Goal: Task Accomplishment & Management: Use online tool/utility

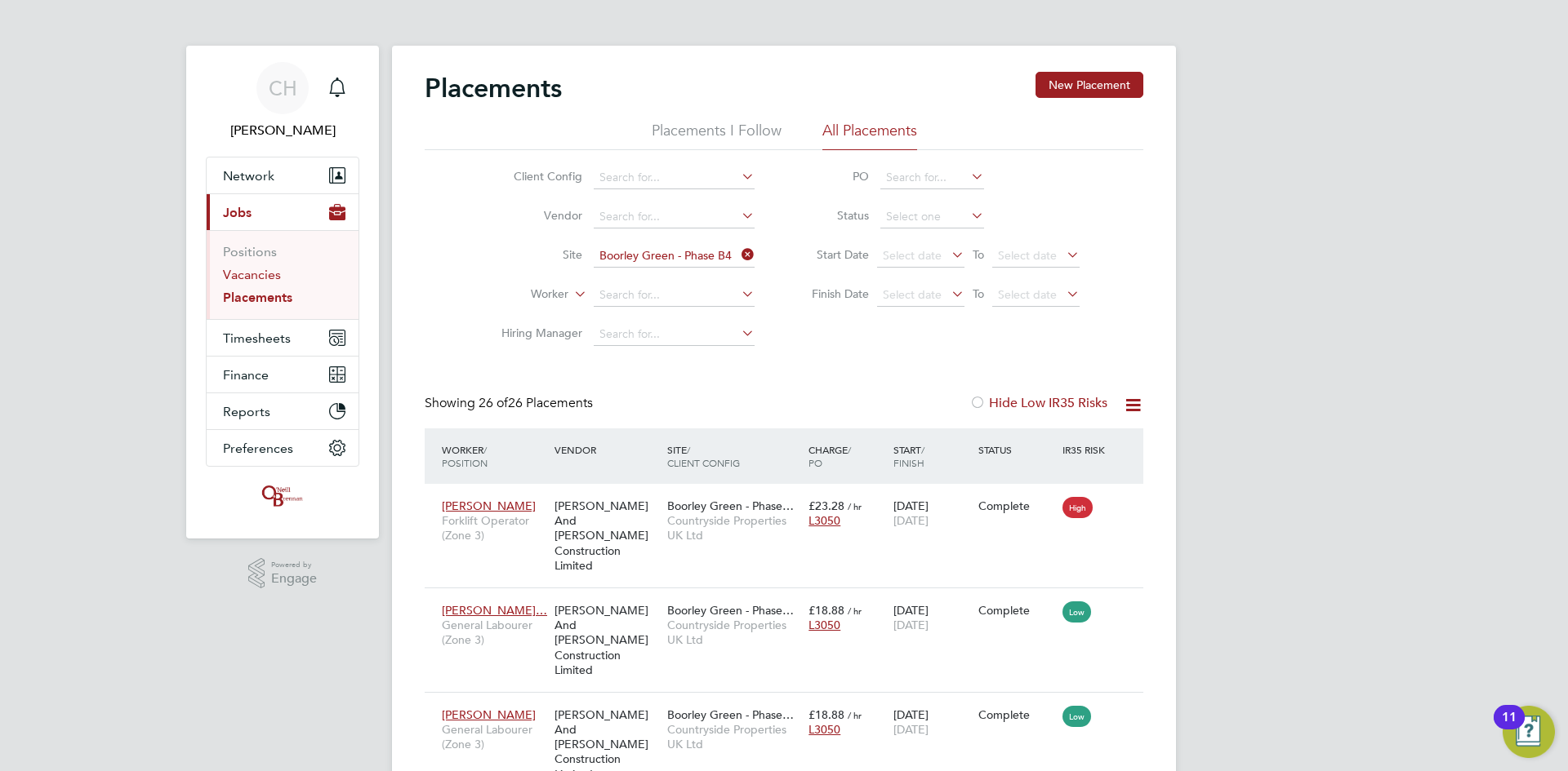
click at [263, 272] on link "Vacancies" at bounding box center [252, 275] width 58 height 16
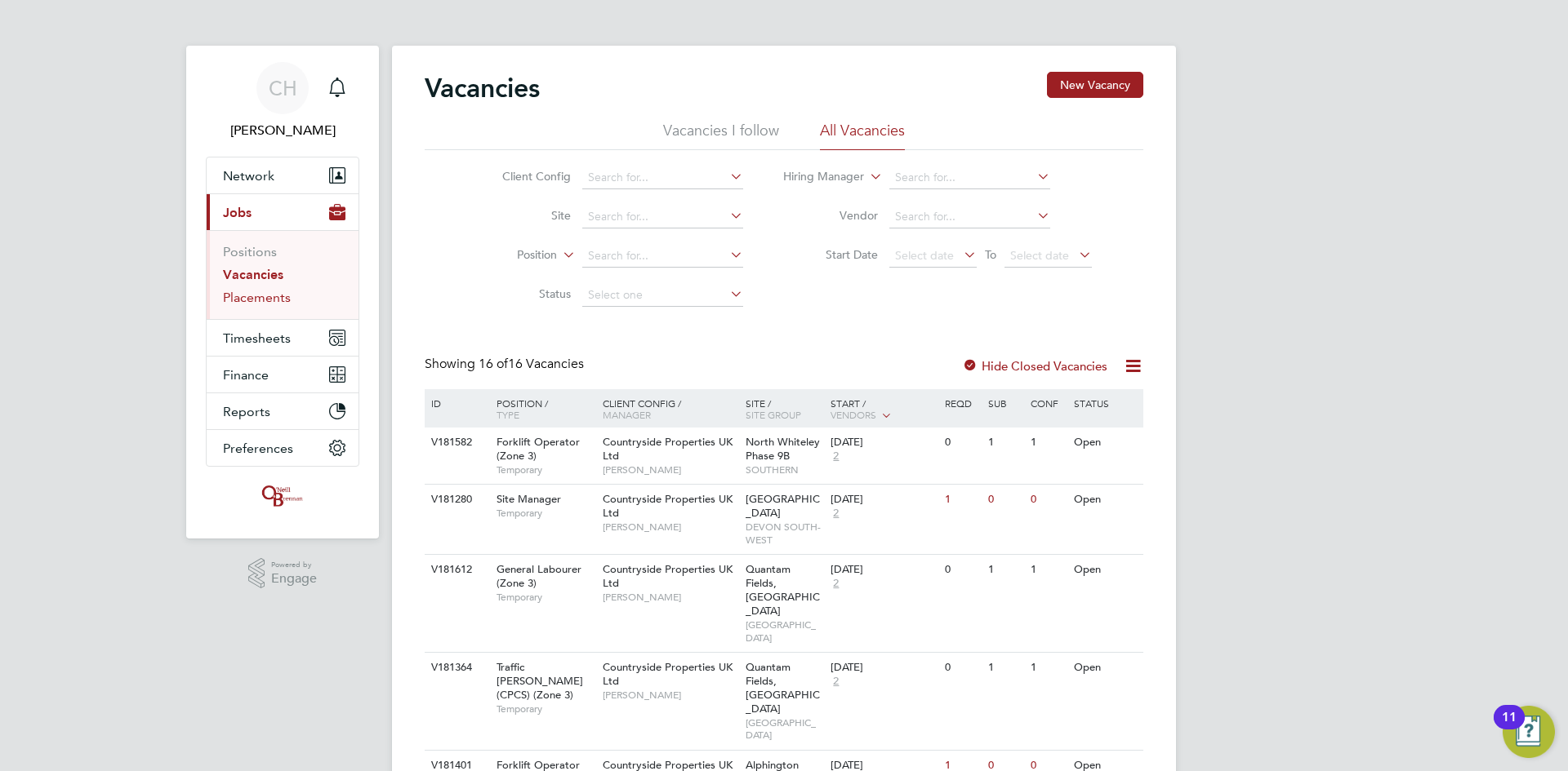
click at [262, 298] on link "Placements" at bounding box center [257, 298] width 68 height 16
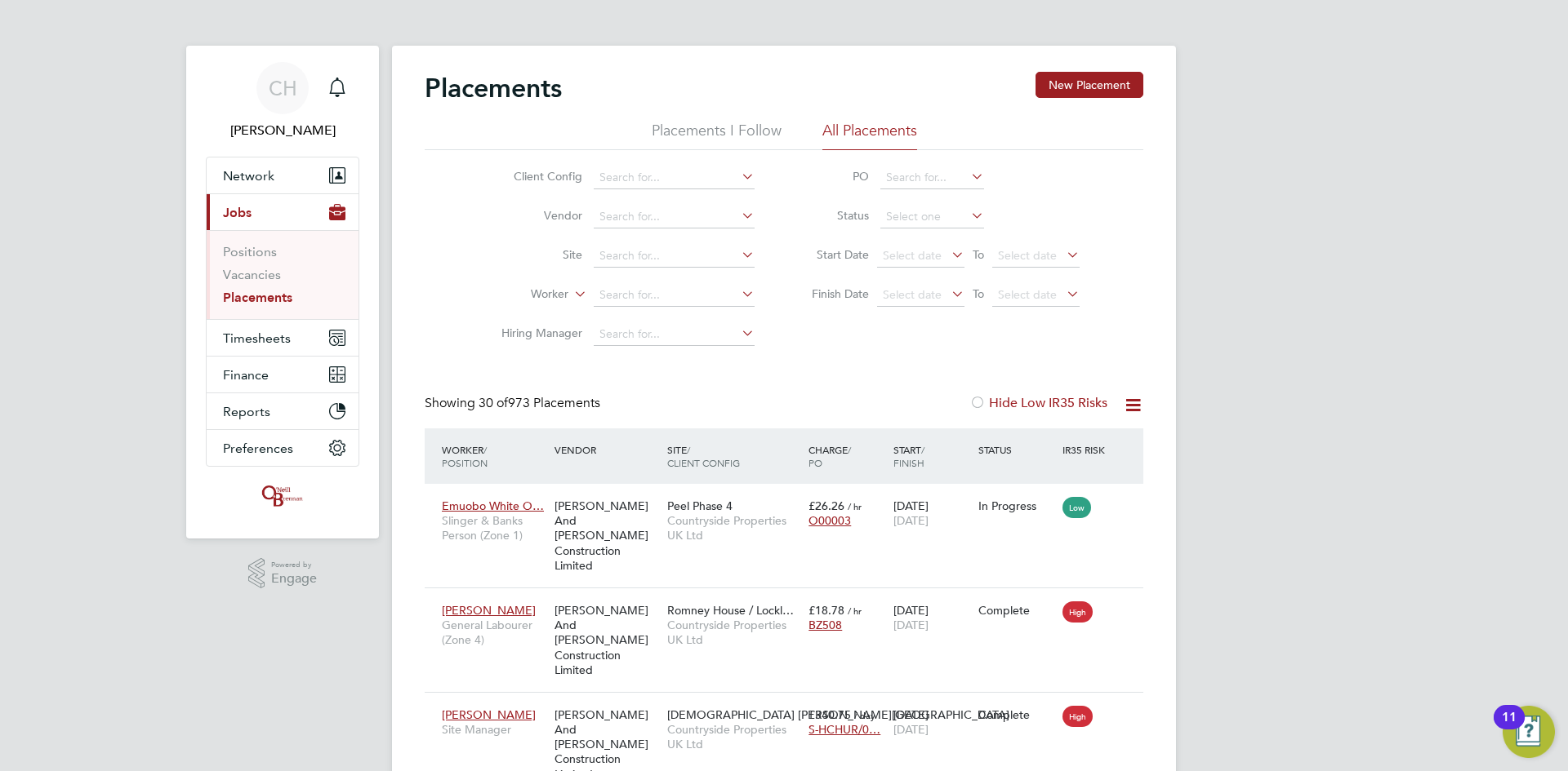
scroll to position [47, 113]
click at [642, 289] on input at bounding box center [674, 295] width 161 height 23
click at [647, 313] on li "Jerr y Ekene Ani" at bounding box center [674, 318] width 163 height 22
type input "Jerry Ekene Ani"
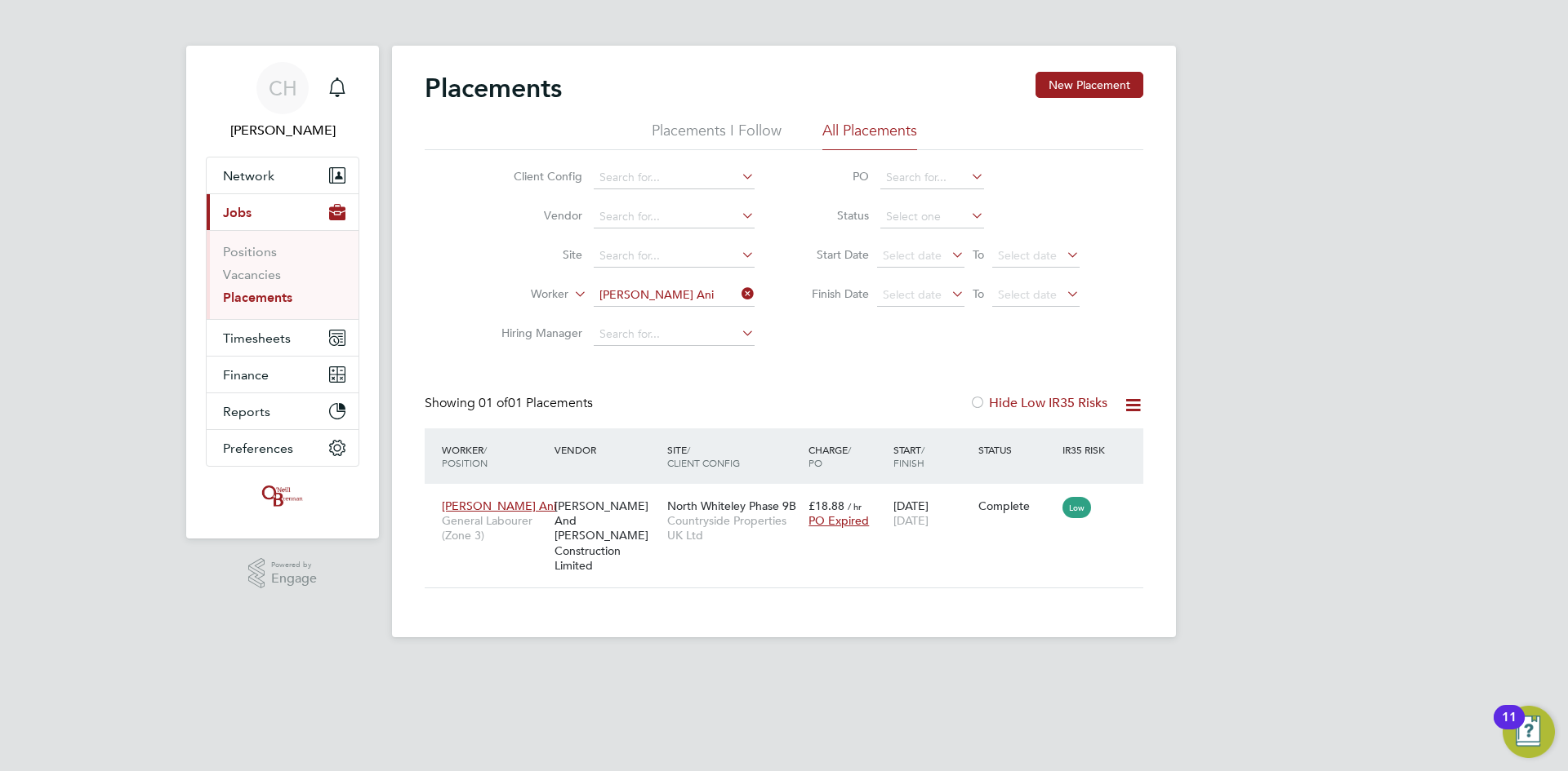
click at [738, 295] on icon at bounding box center [738, 294] width 0 height 23
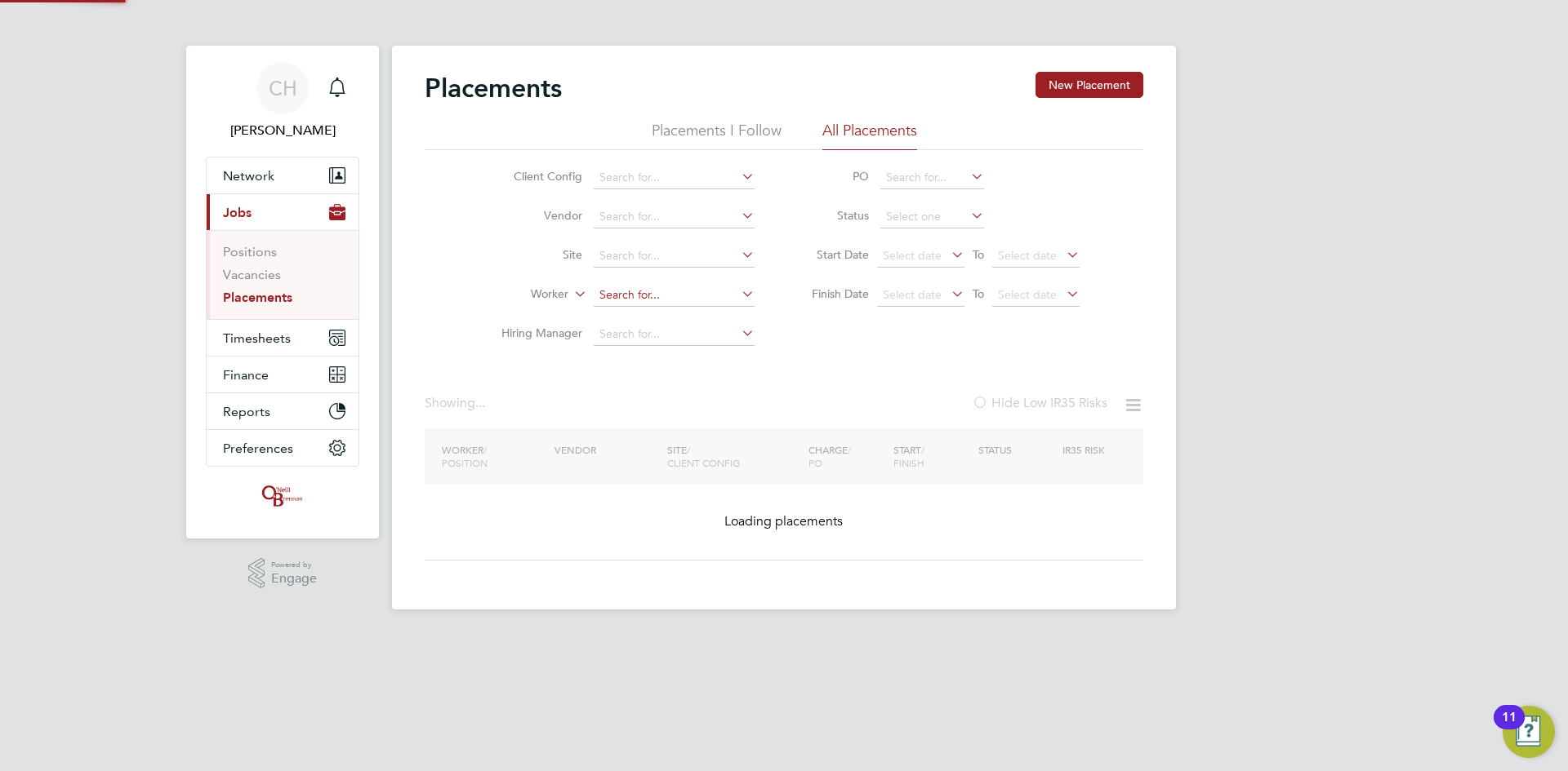
click at [705, 290] on input at bounding box center [674, 295] width 161 height 23
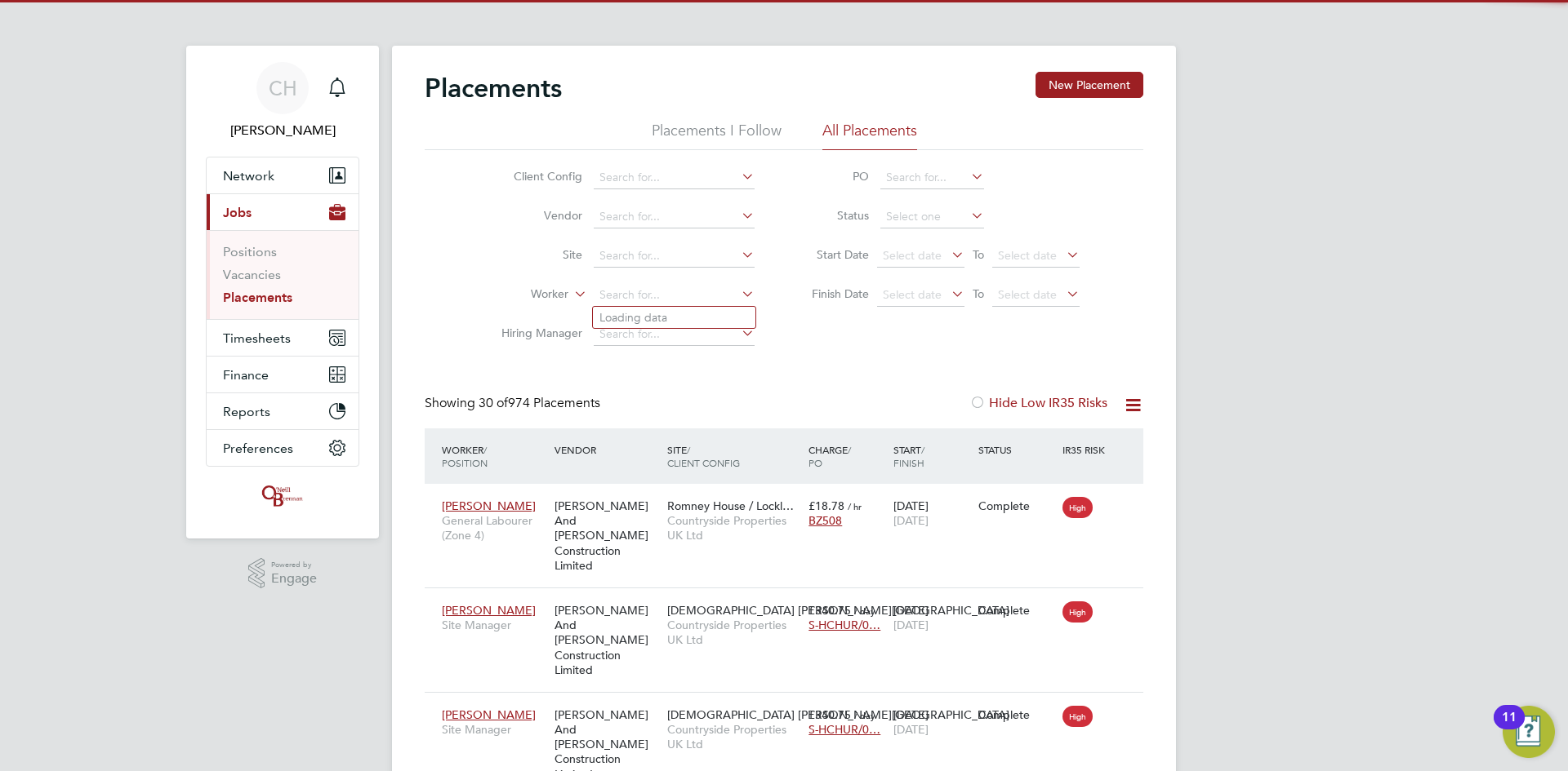
scroll to position [61, 142]
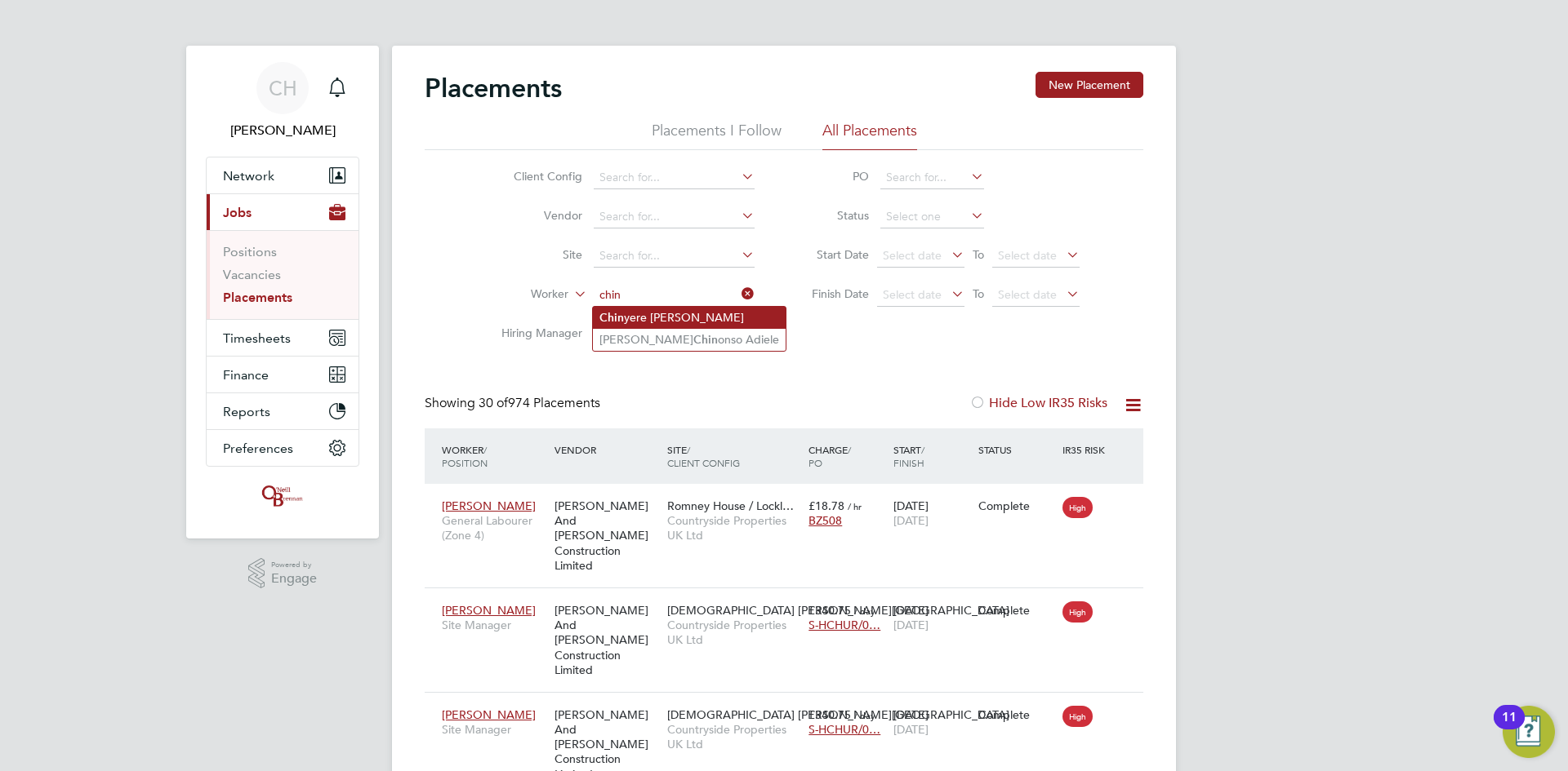
click at [679, 318] on li "Chin yere Nwosu" at bounding box center [689, 318] width 192 height 22
type input "Chinyere Nwosu"
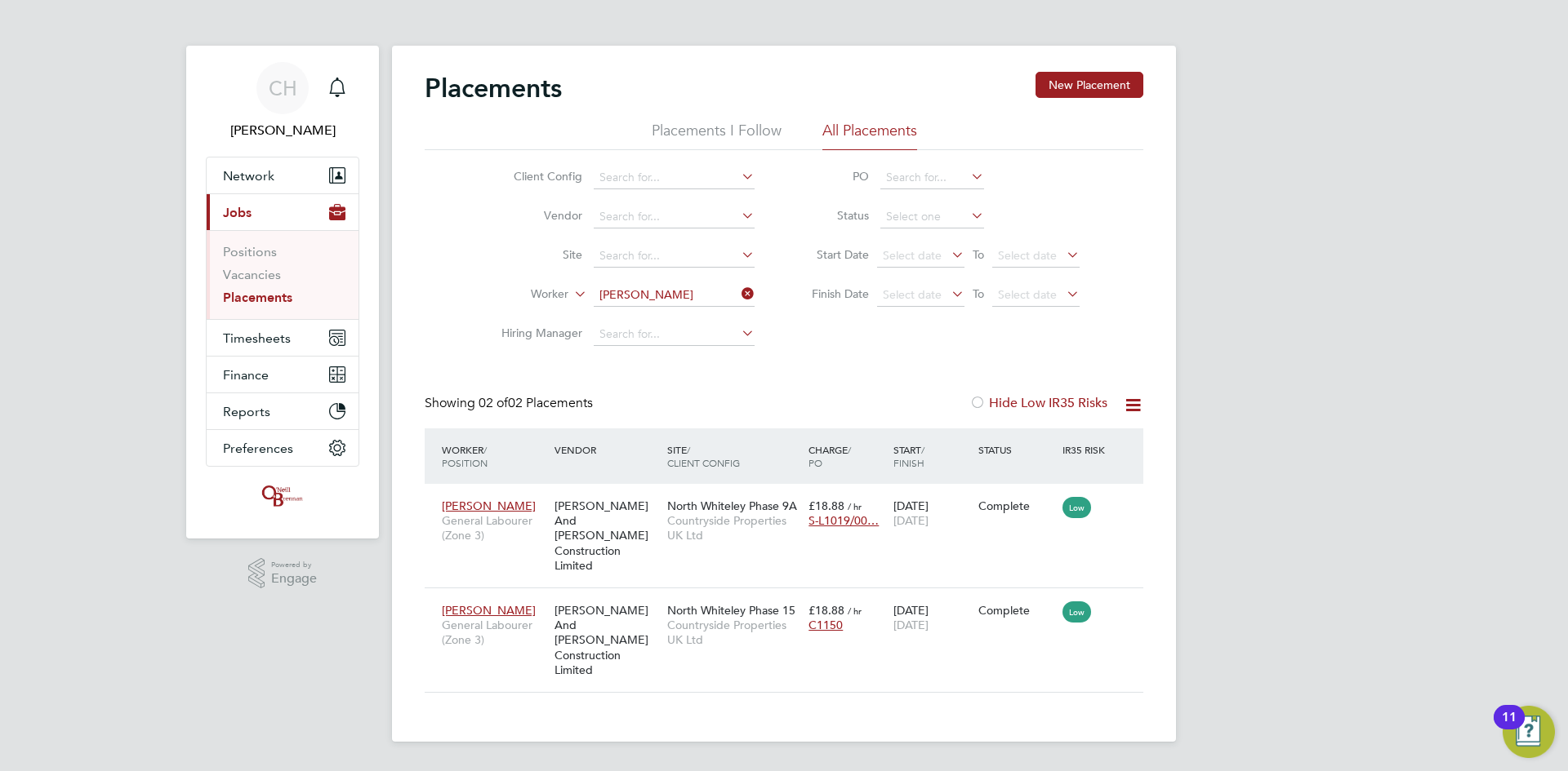
click at [738, 292] on icon at bounding box center [738, 294] width 0 height 23
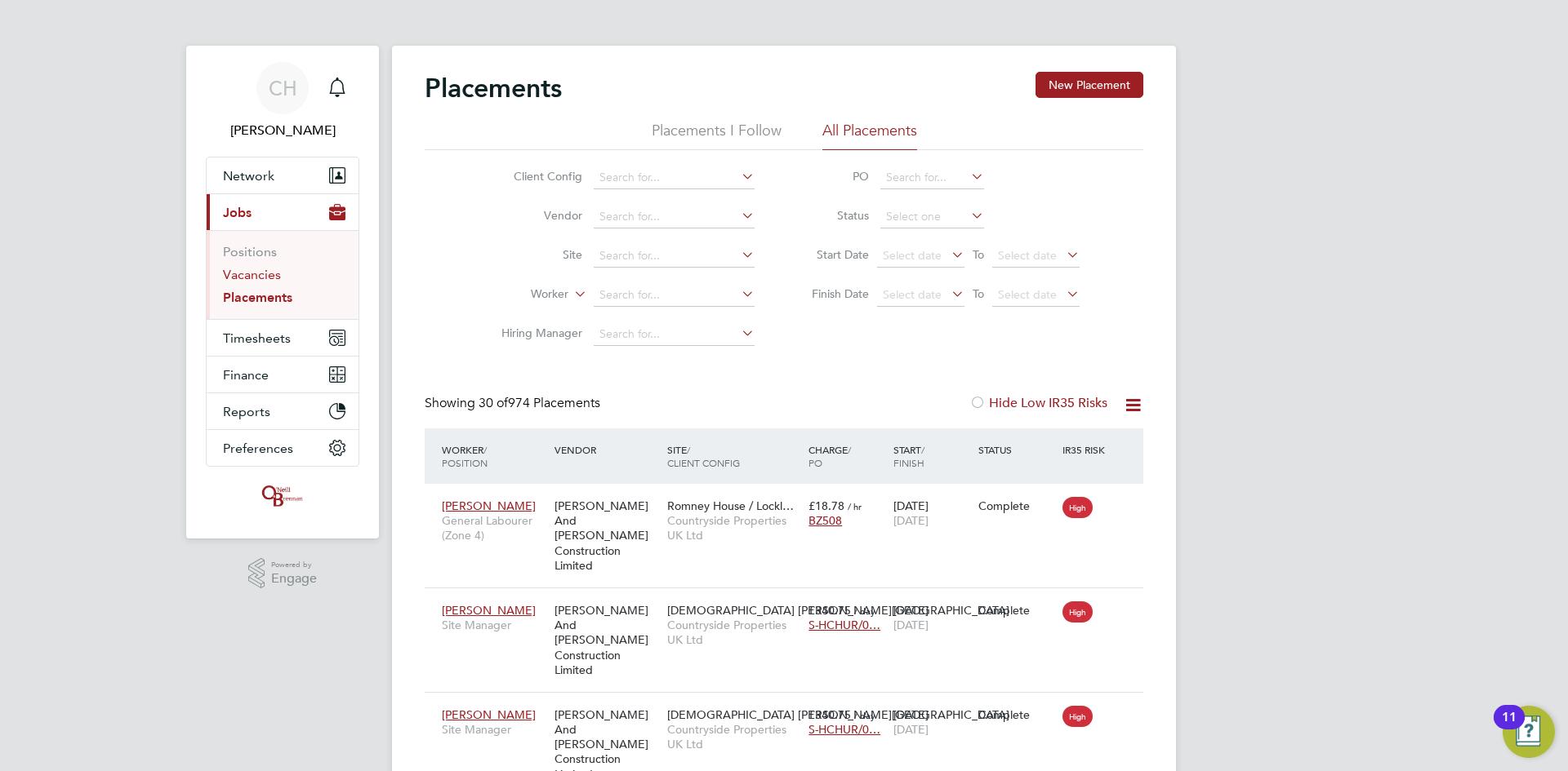
click at [263, 277] on link "Vacancies" at bounding box center [252, 275] width 58 height 16
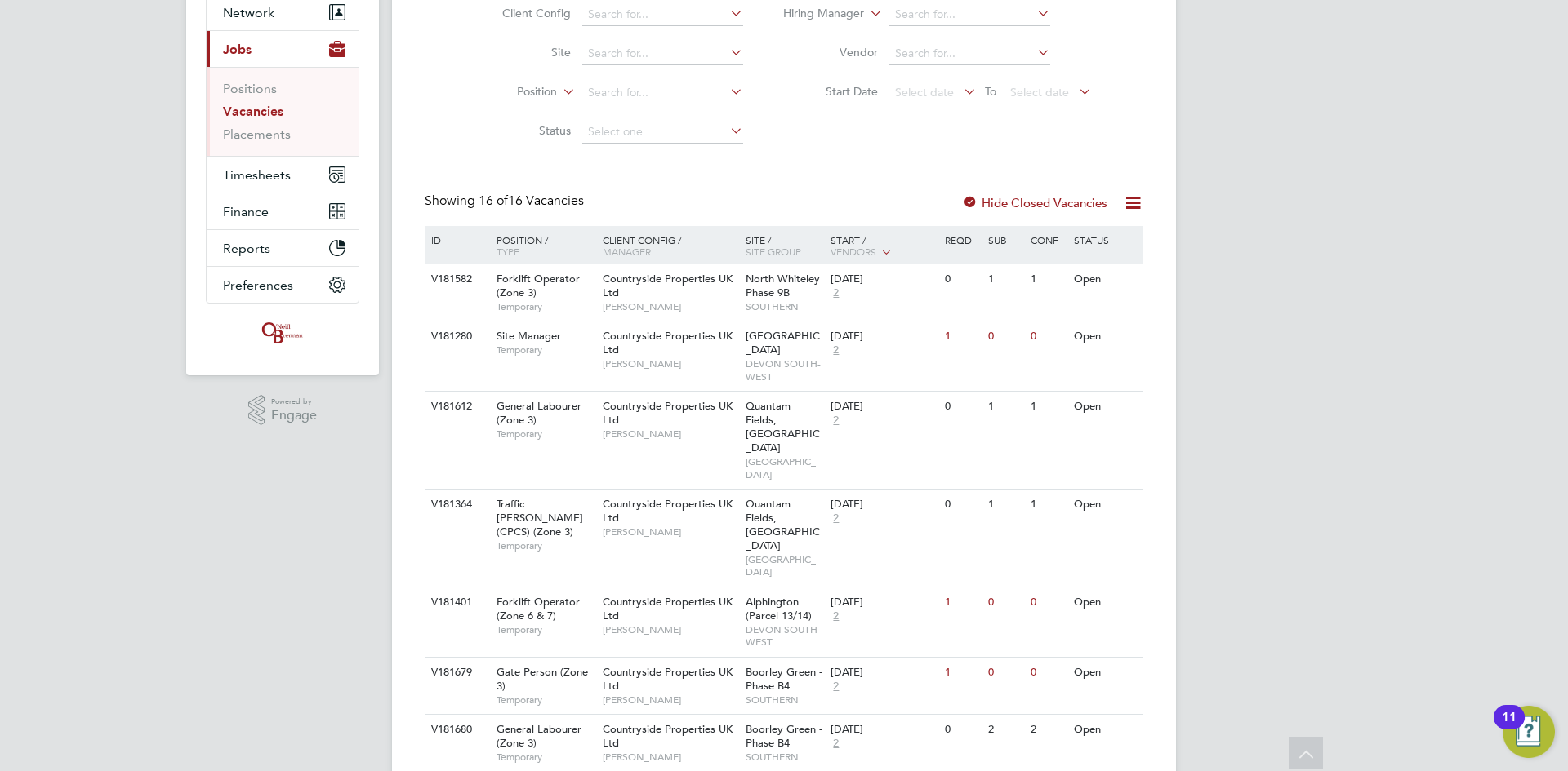
scroll to position [245, 0]
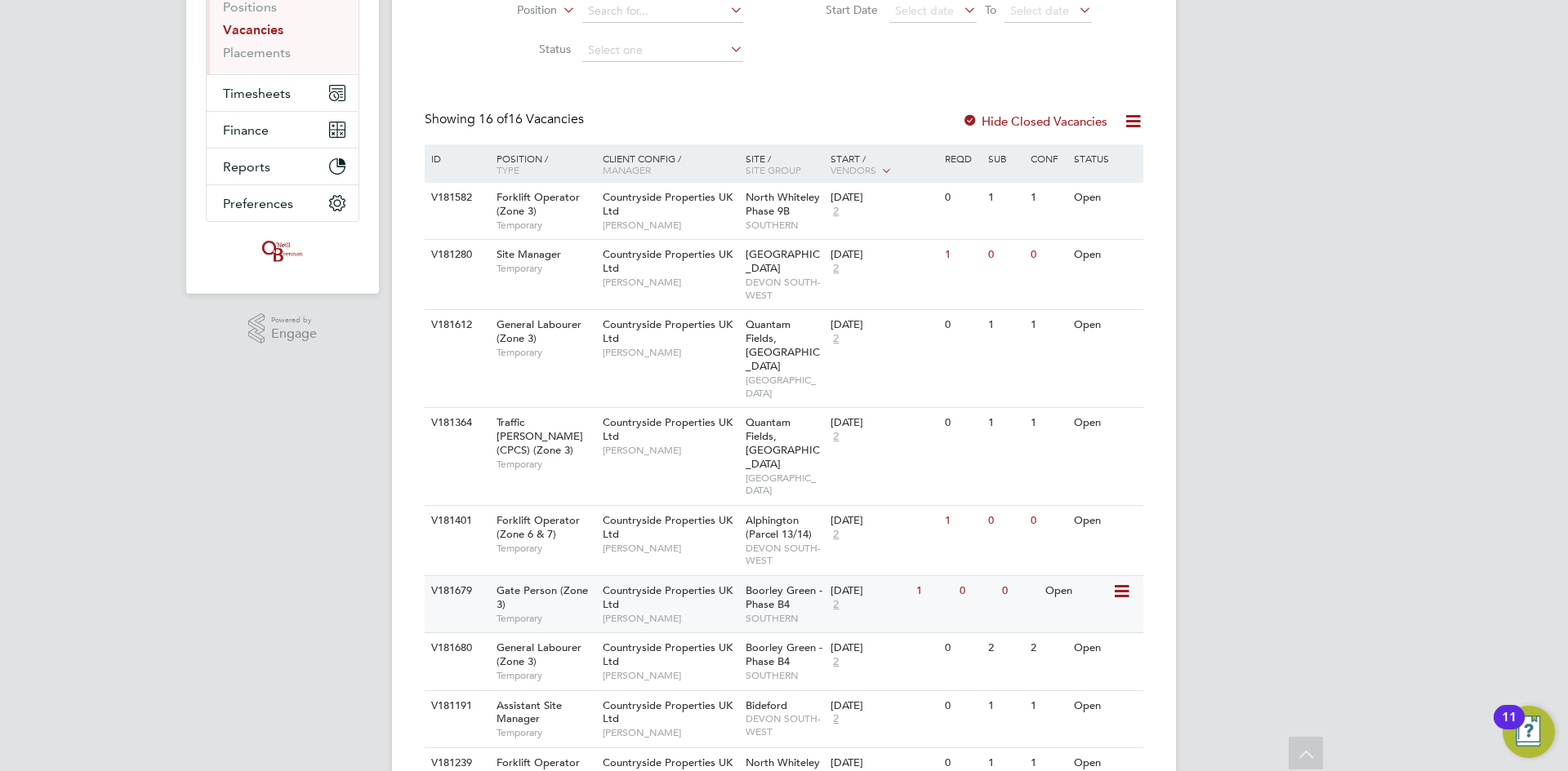
click at [690, 576] on div "Countryside Properties UK Ltd Gary Bickel" at bounding box center [669, 604] width 143 height 56
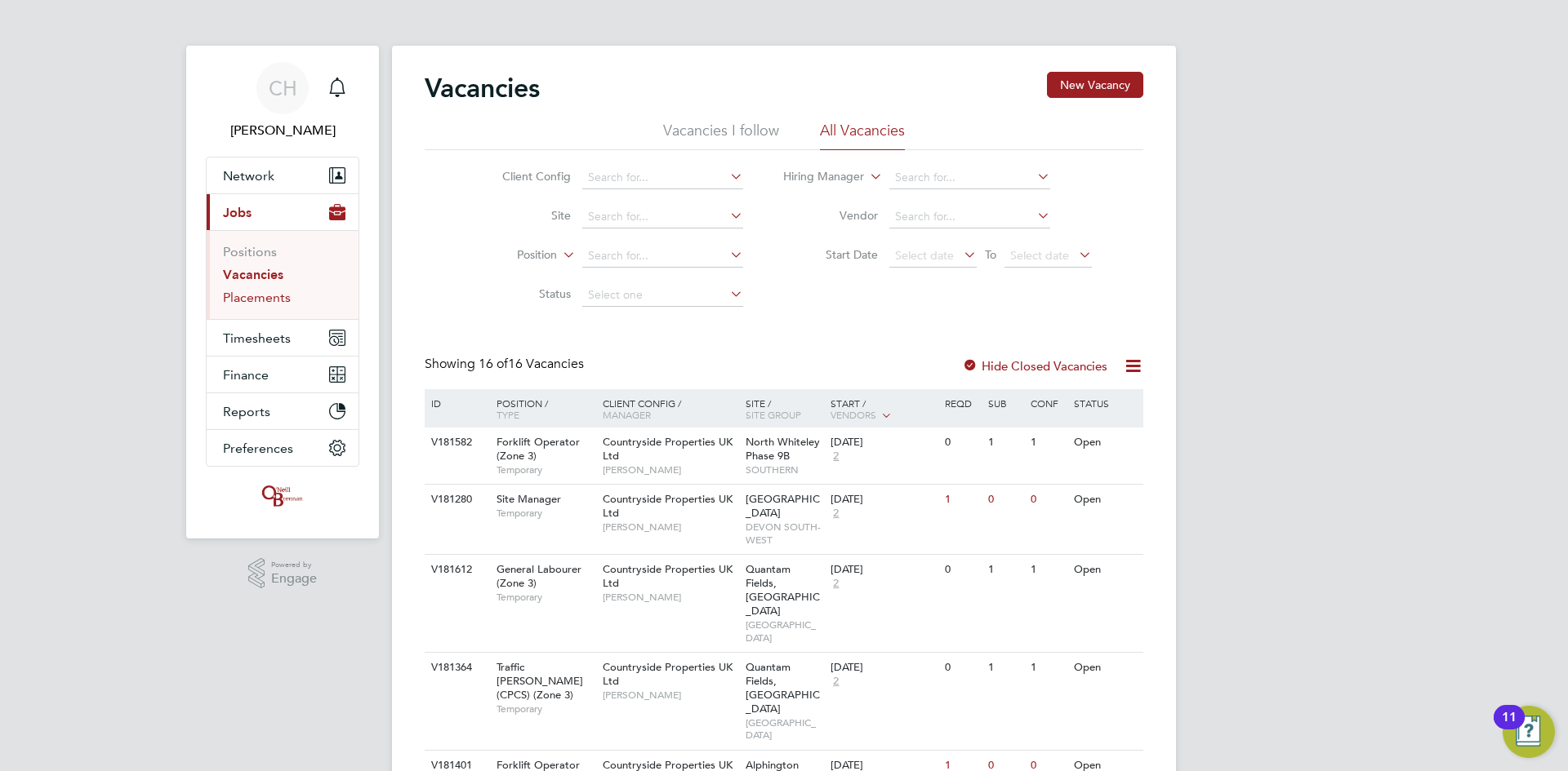
click at [255, 300] on link "Placements" at bounding box center [257, 298] width 68 height 16
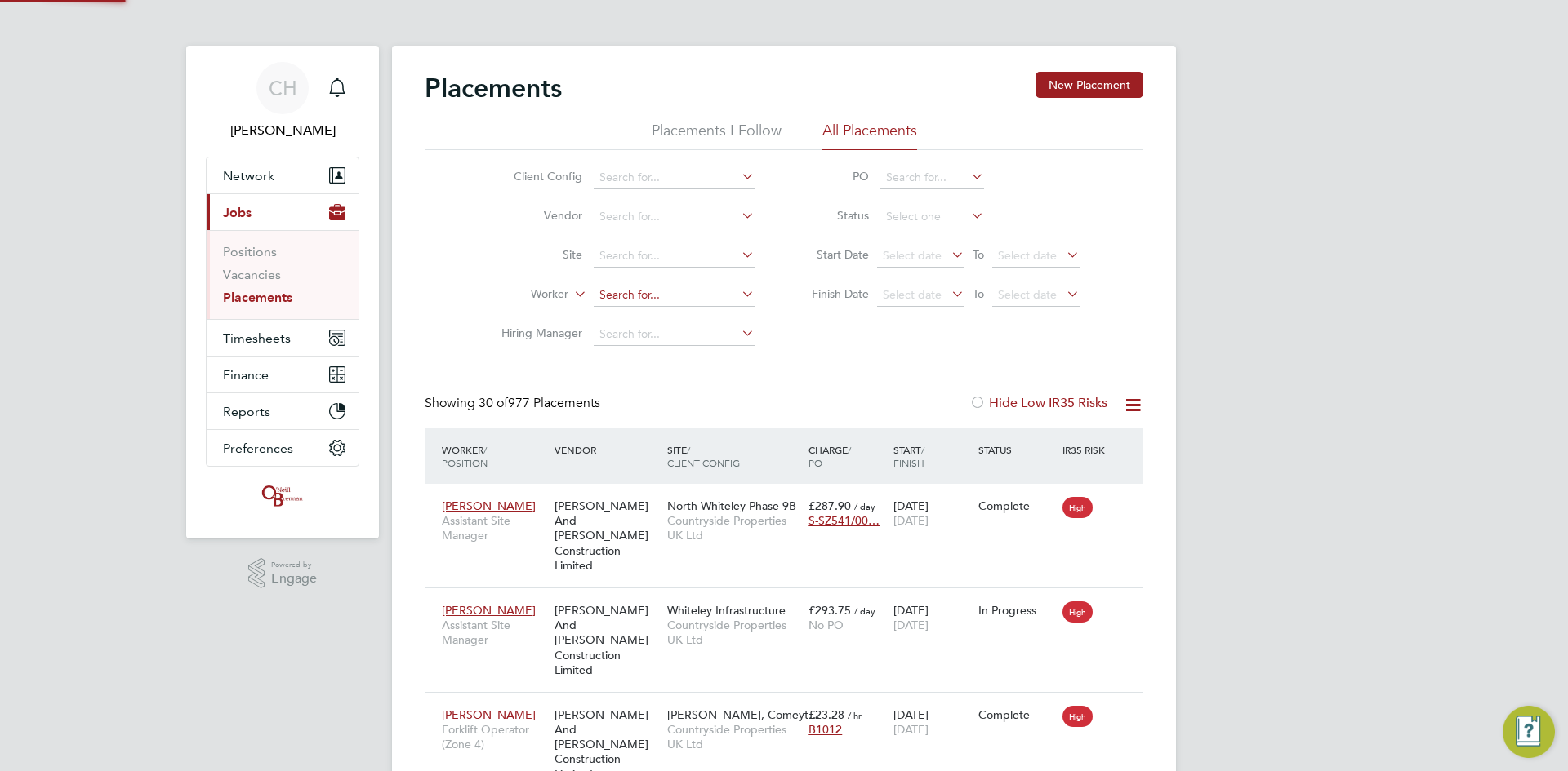
scroll to position [61, 113]
click at [636, 284] on input at bounding box center [674, 295] width 161 height 23
click at [676, 323] on li "Bright Dwira" at bounding box center [674, 318] width 163 height 22
type input "Bright Dwira"
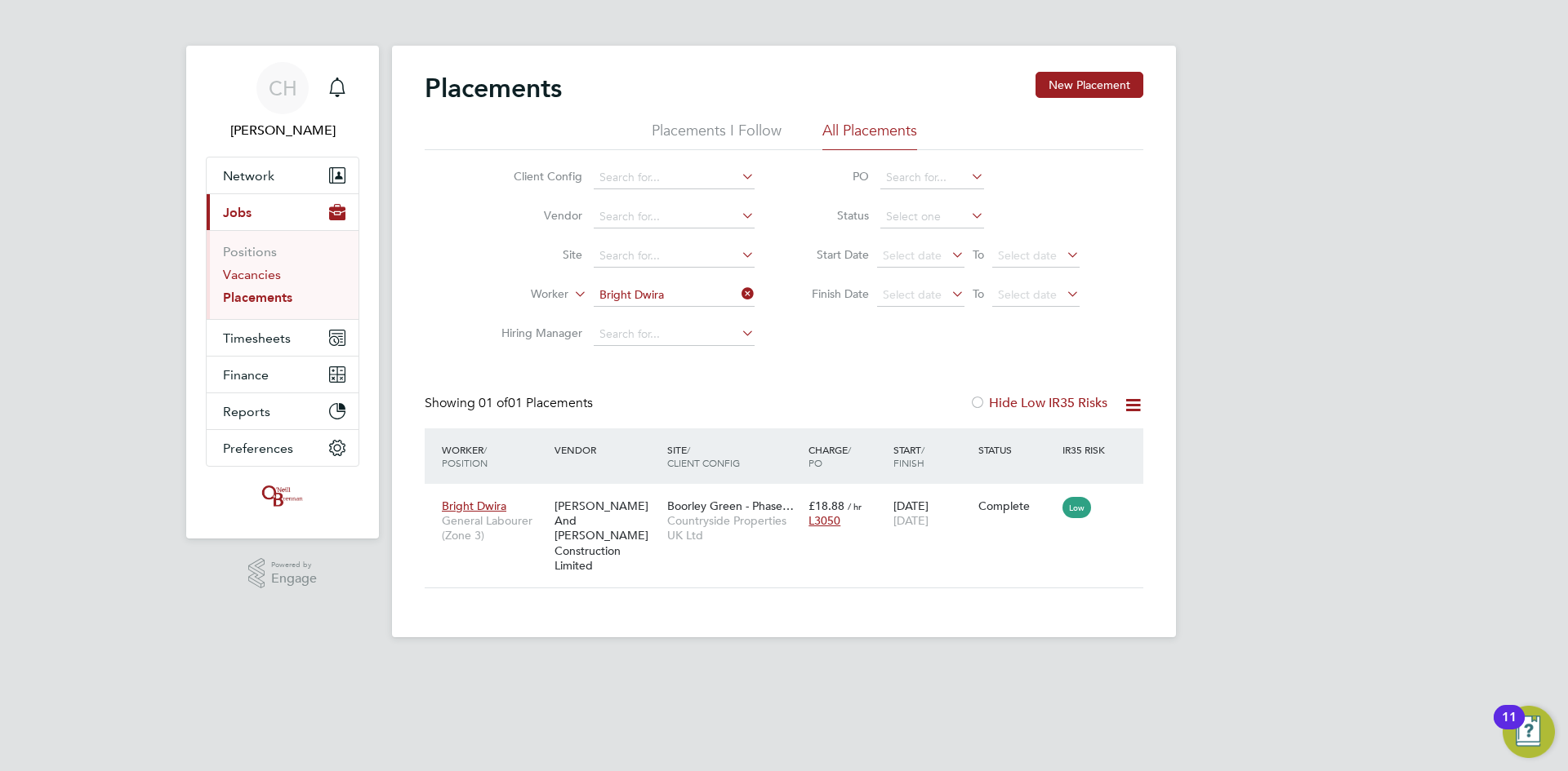
click at [241, 272] on link "Vacancies" at bounding box center [252, 275] width 58 height 16
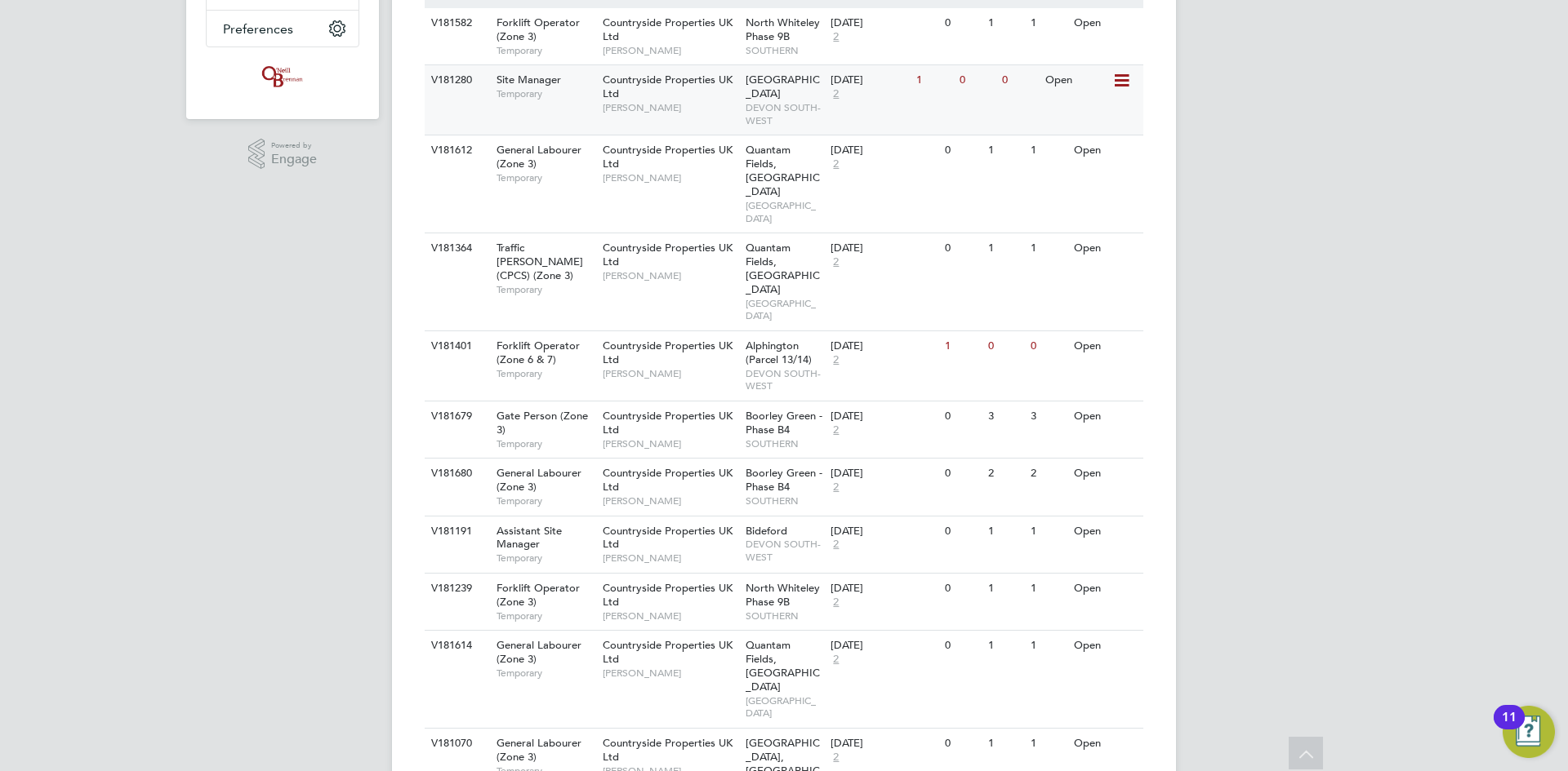
scroll to position [563, 0]
